Goal: Information Seeking & Learning: Learn about a topic

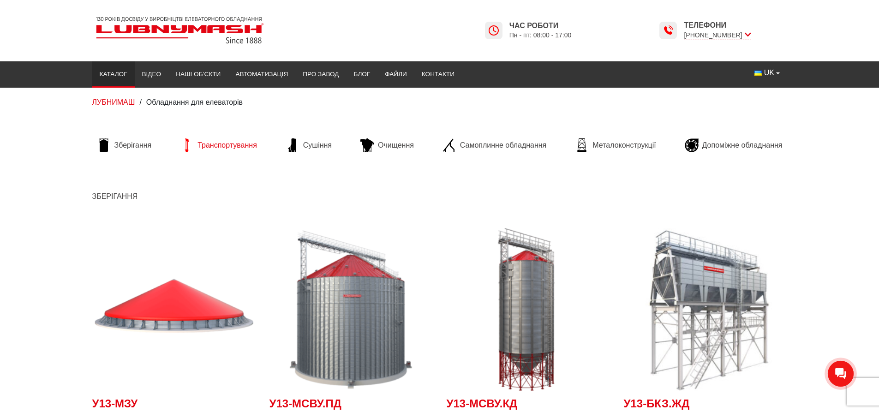
click at [228, 144] on span "Транспортування" at bounding box center [228, 145] width 60 height 10
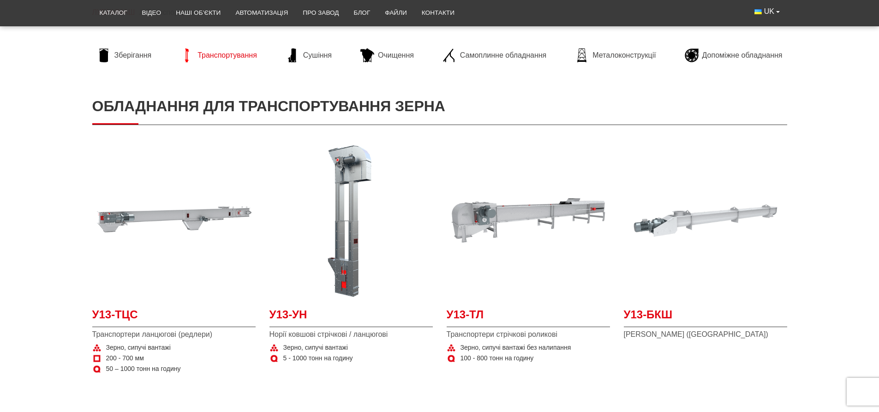
scroll to position [92, 0]
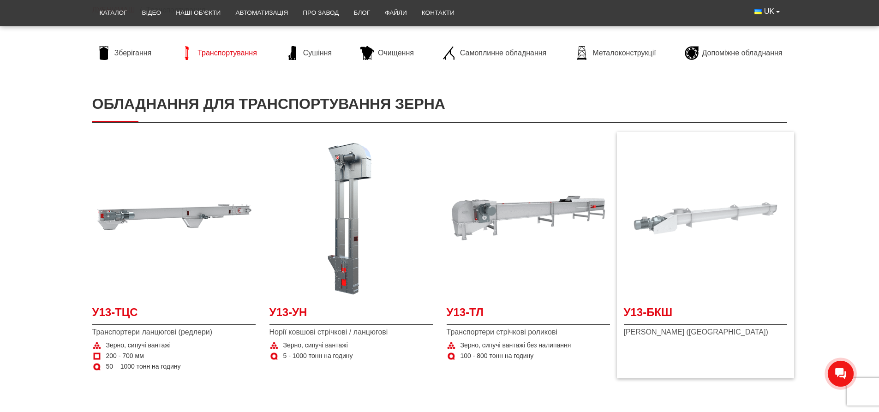
click at [697, 216] on img at bounding box center [705, 218] width 163 height 163
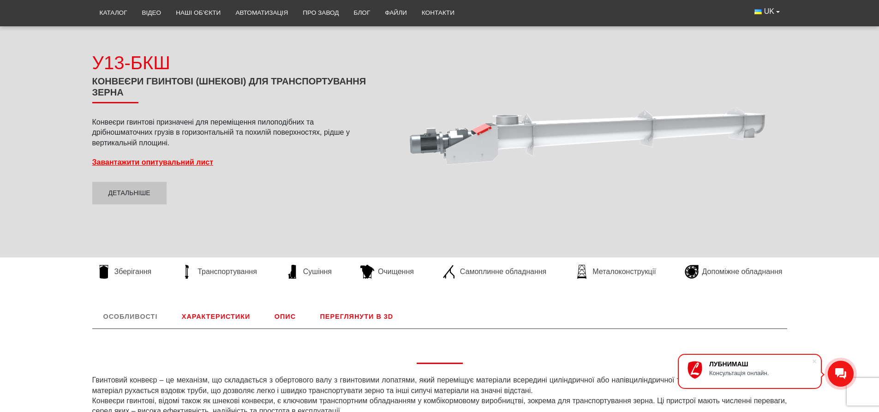
scroll to position [92, 0]
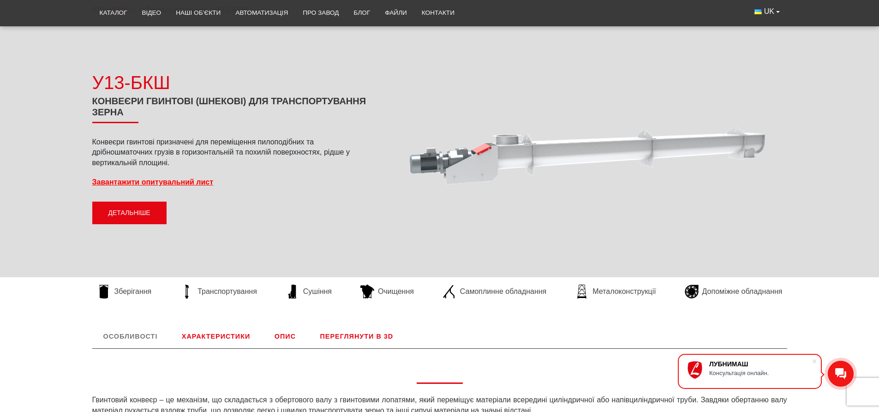
click at [135, 212] on link "Детальніше" at bounding box center [129, 213] width 74 height 23
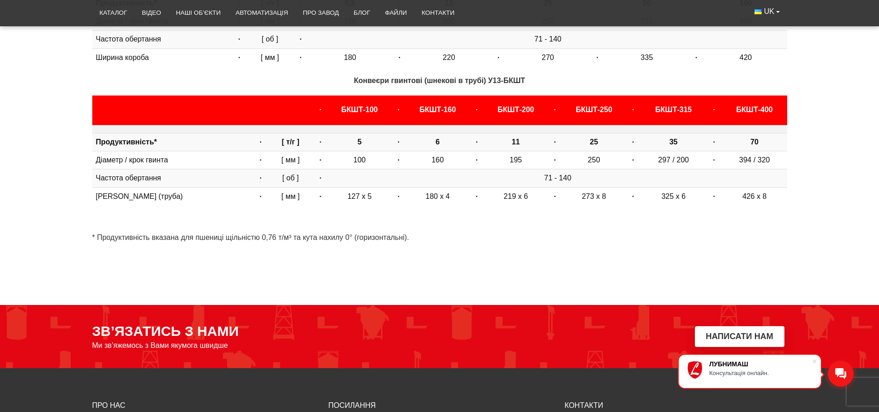
scroll to position [292, 0]
